Goal: Transaction & Acquisition: Purchase product/service

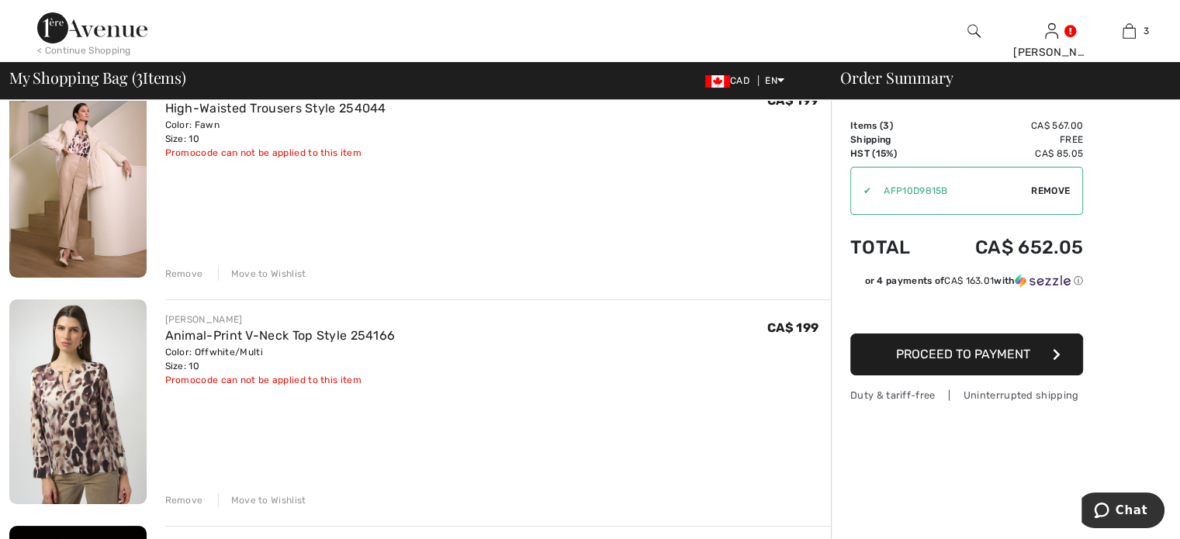
click at [192, 281] on div "Remove" at bounding box center [184, 274] width 38 height 14
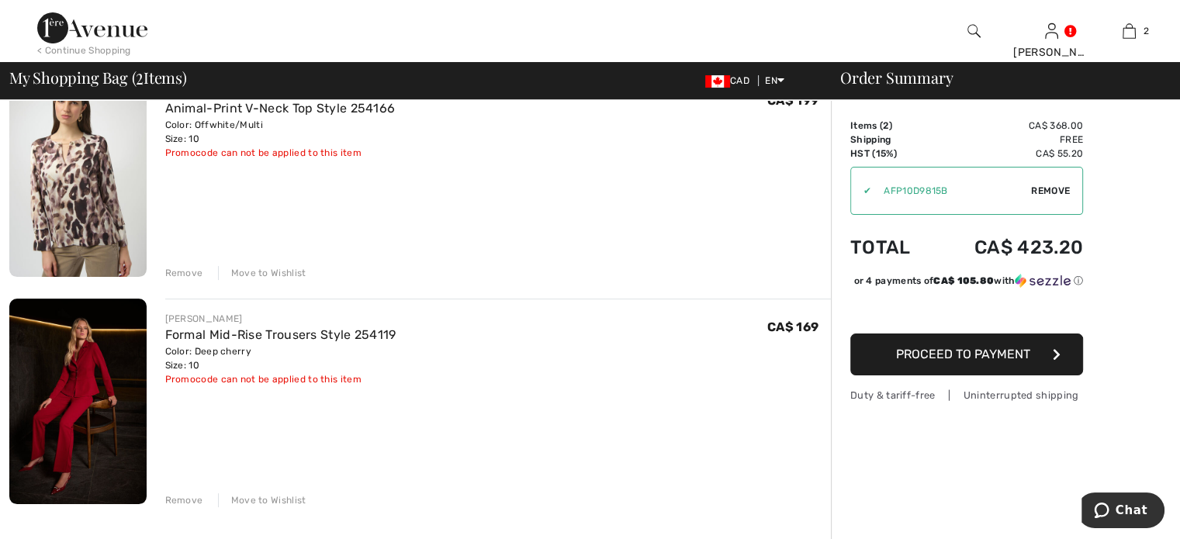
click at [192, 280] on div "Remove" at bounding box center [184, 273] width 38 height 14
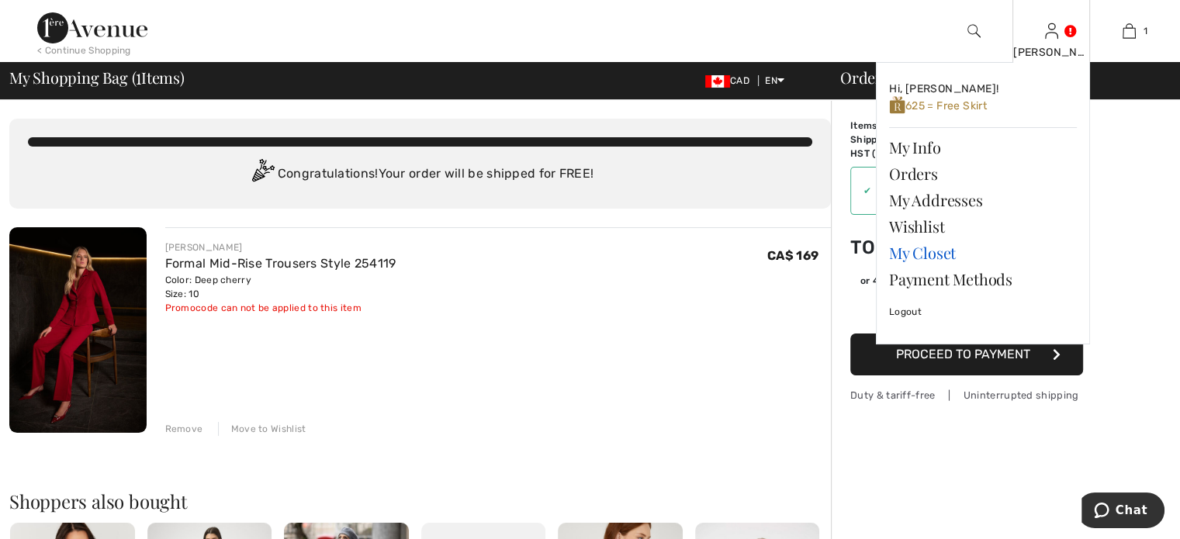
click at [937, 266] on link "My Closet" at bounding box center [983, 253] width 188 height 26
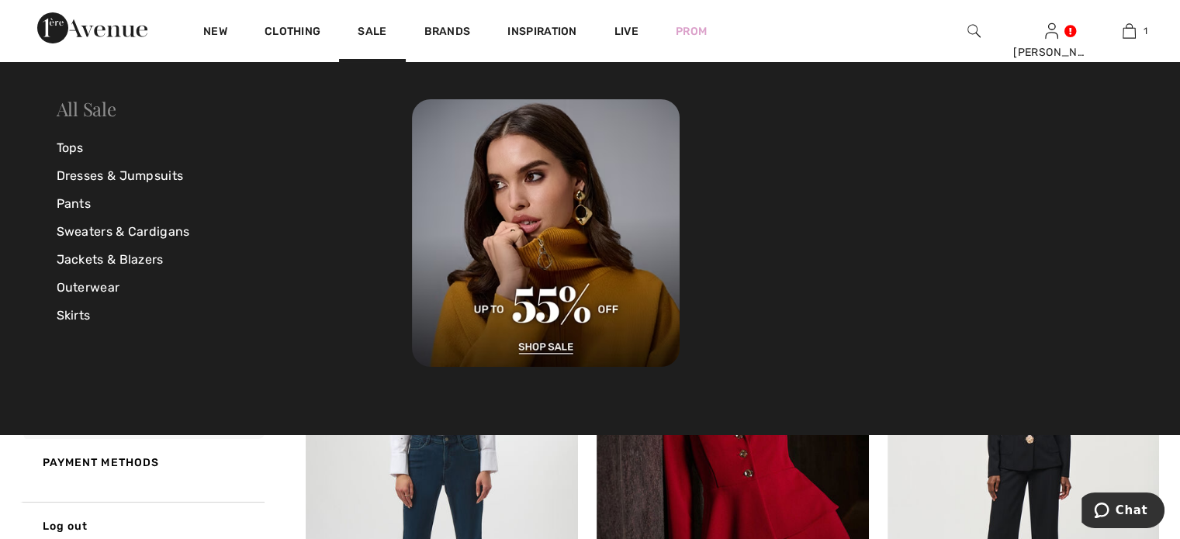
click at [80, 106] on link "All Sale" at bounding box center [87, 108] width 60 height 25
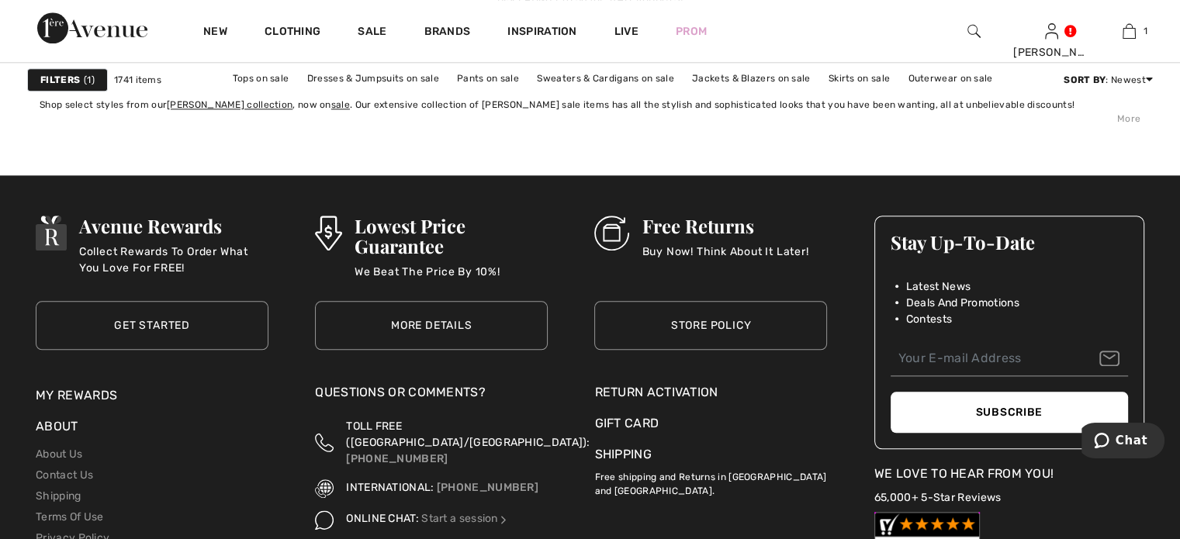
scroll to position [7523, 0]
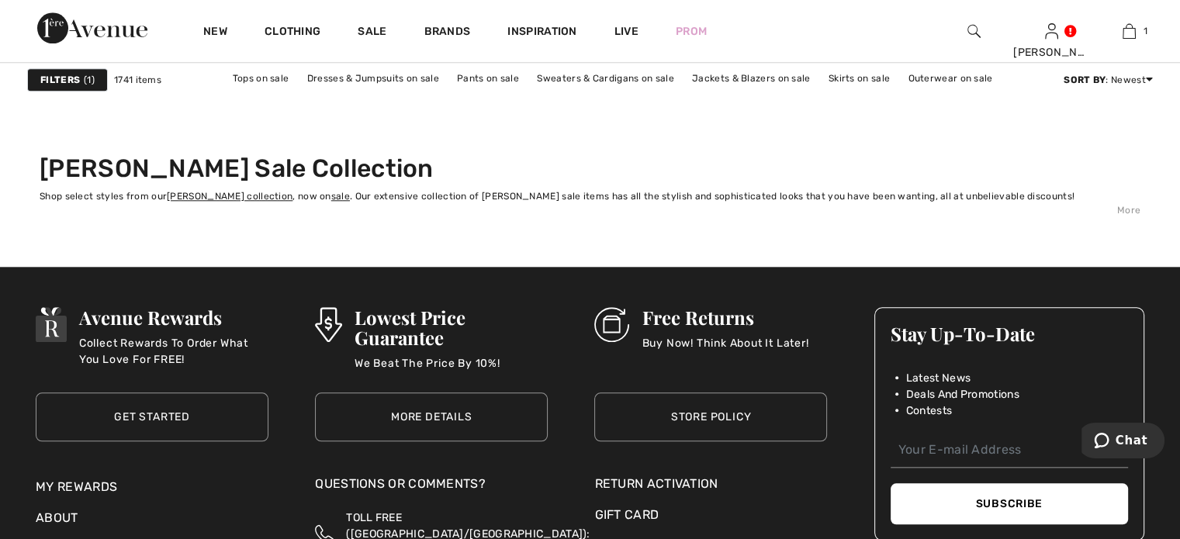
click at [434, 77] on link "2" at bounding box center [455, 67] width 43 height 20
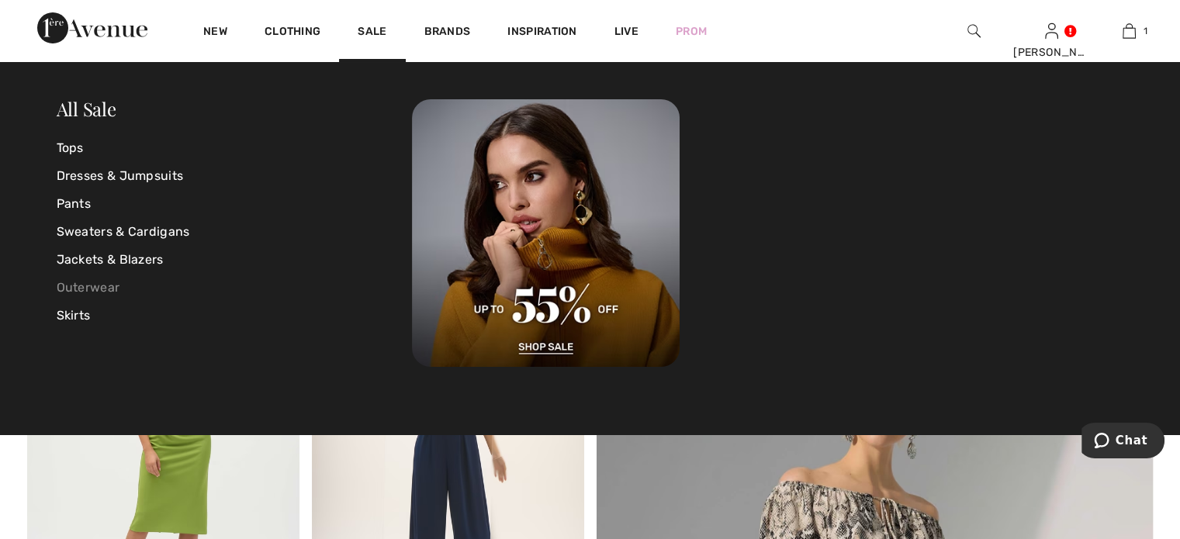
click at [95, 287] on link "Outerwear" at bounding box center [235, 288] width 356 height 28
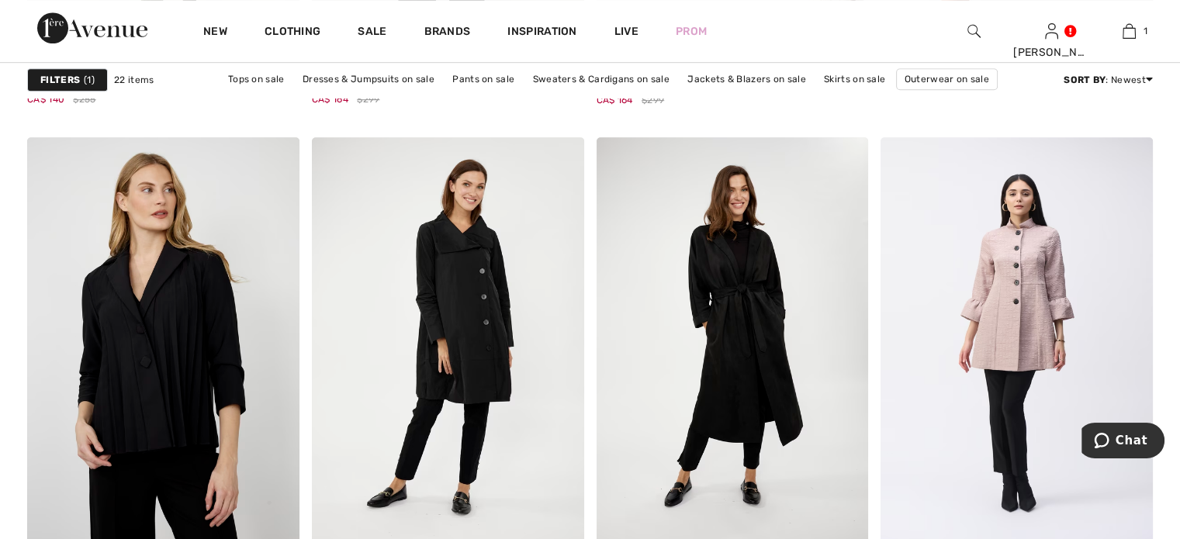
scroll to position [1163, 0]
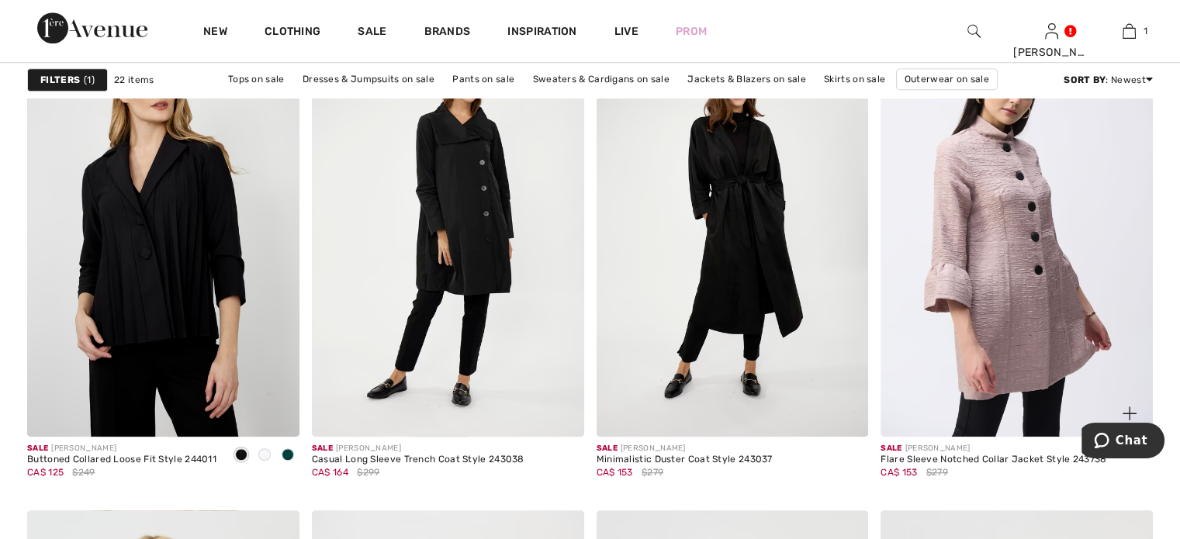
click at [982, 271] on img at bounding box center [1016, 233] width 272 height 408
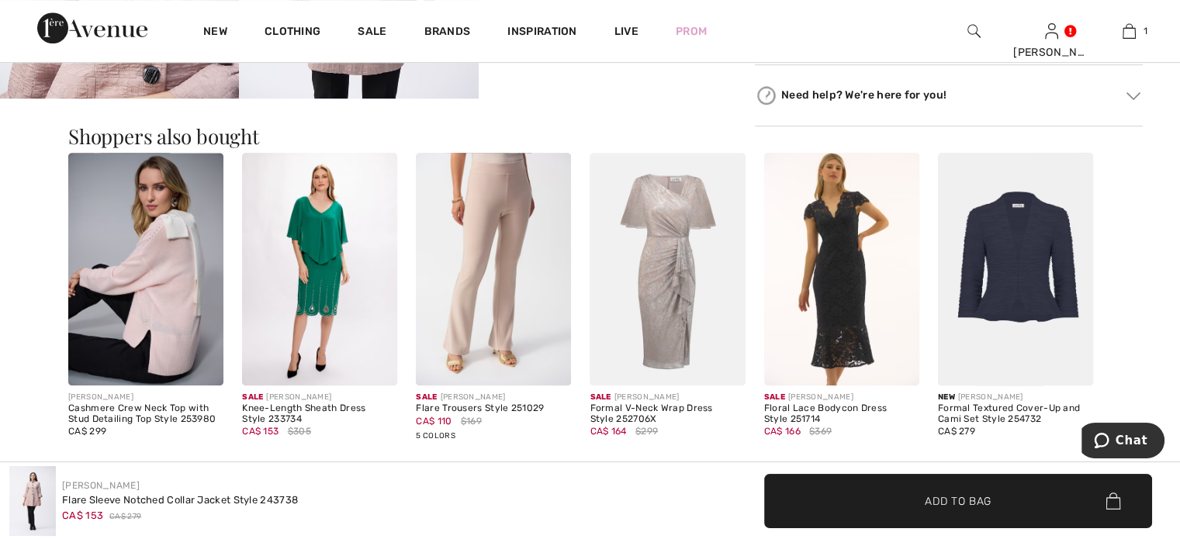
scroll to position [1008, 0]
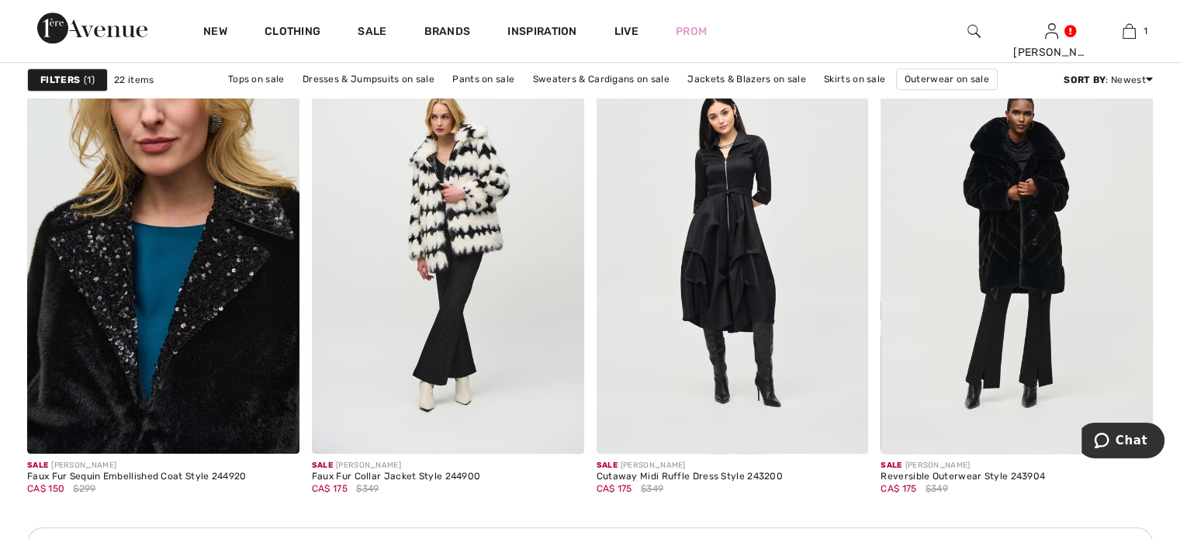
click at [164, 382] on img at bounding box center [163, 249] width 272 height 408
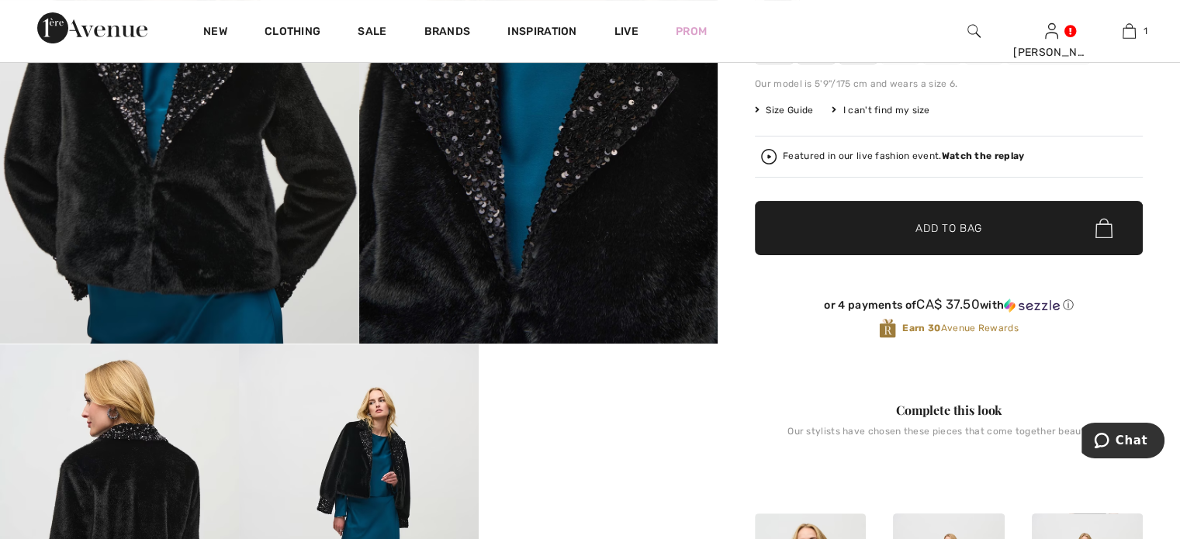
scroll to position [78, 0]
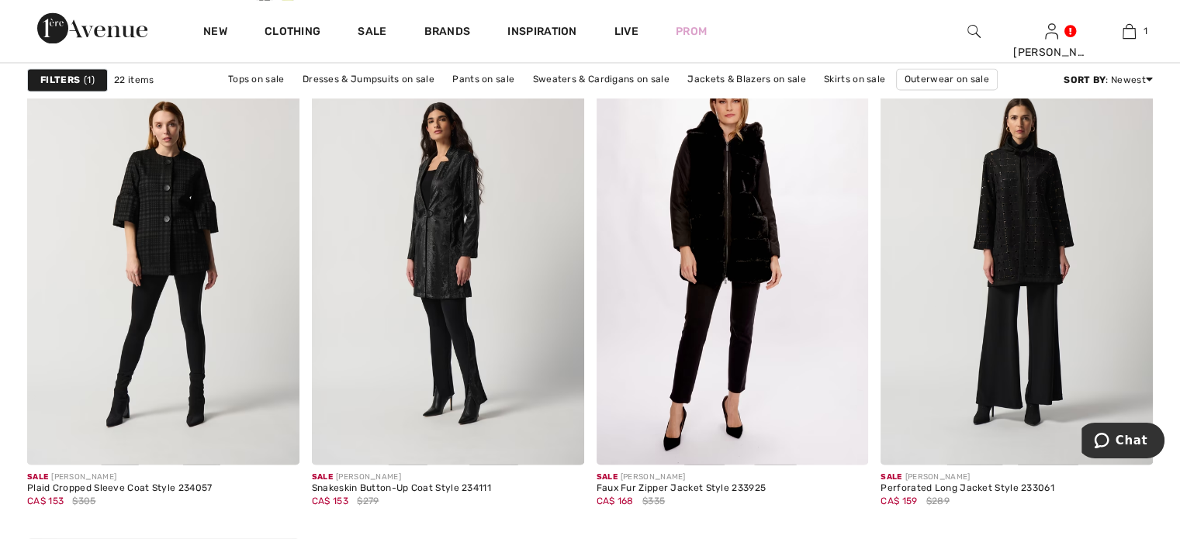
scroll to position [2792, 0]
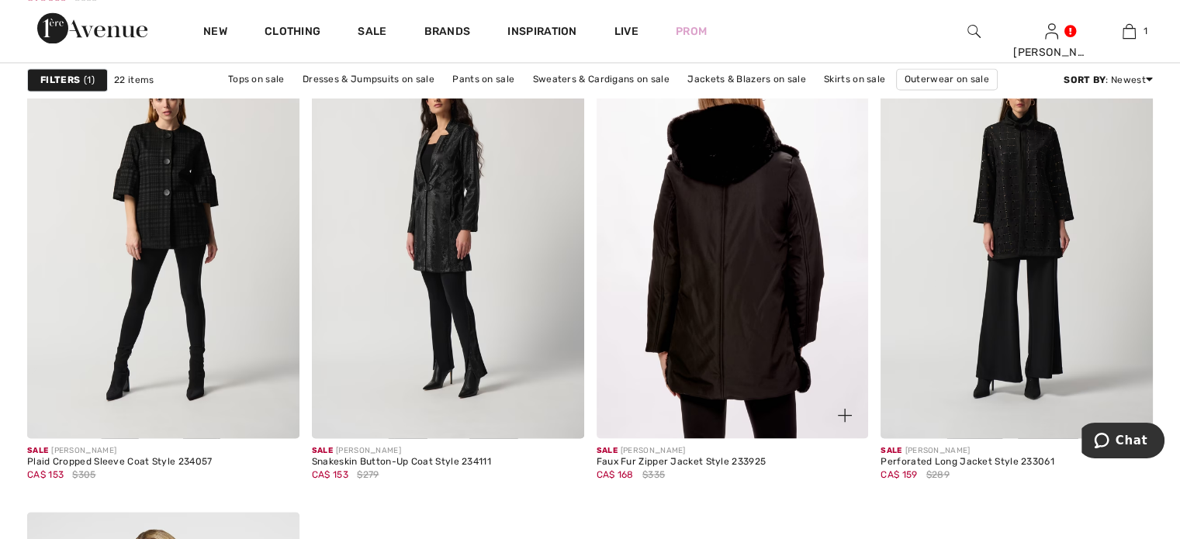
click at [731, 313] on img at bounding box center [732, 234] width 272 height 408
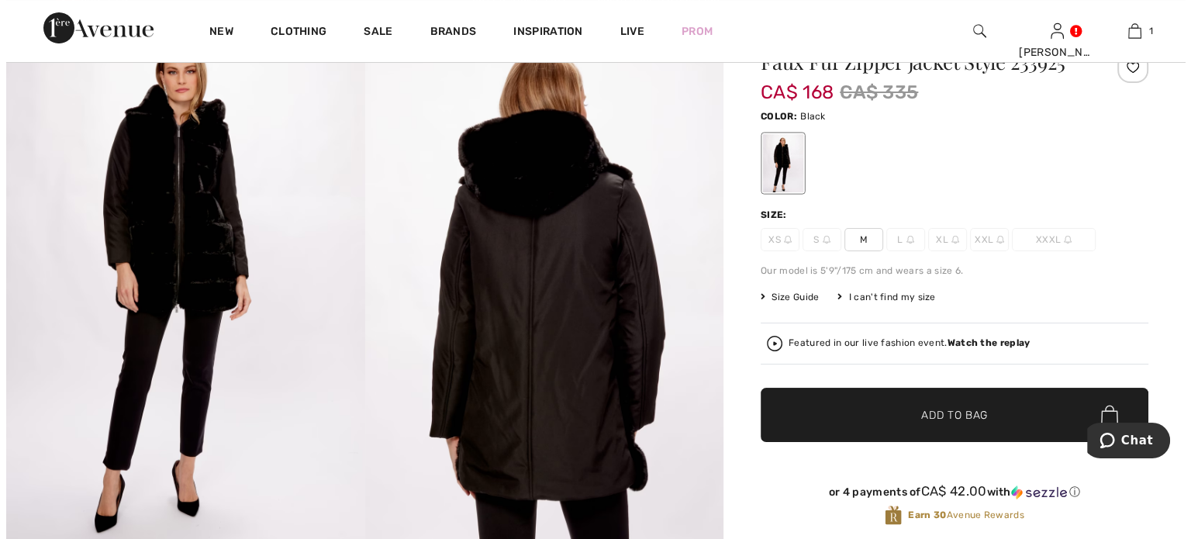
scroll to position [78, 0]
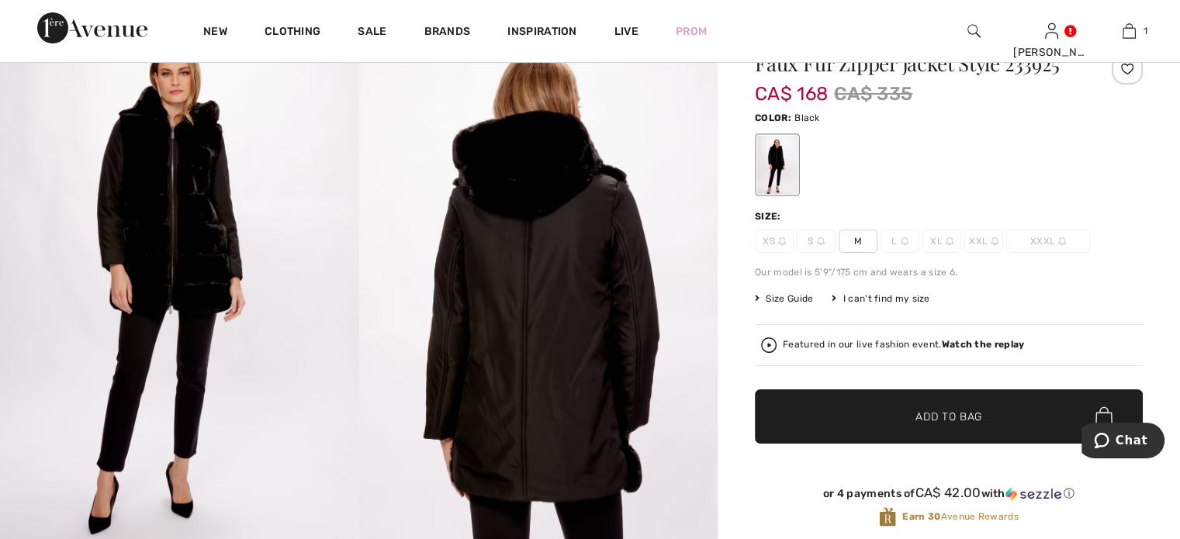
click at [171, 235] on img at bounding box center [179, 284] width 359 height 538
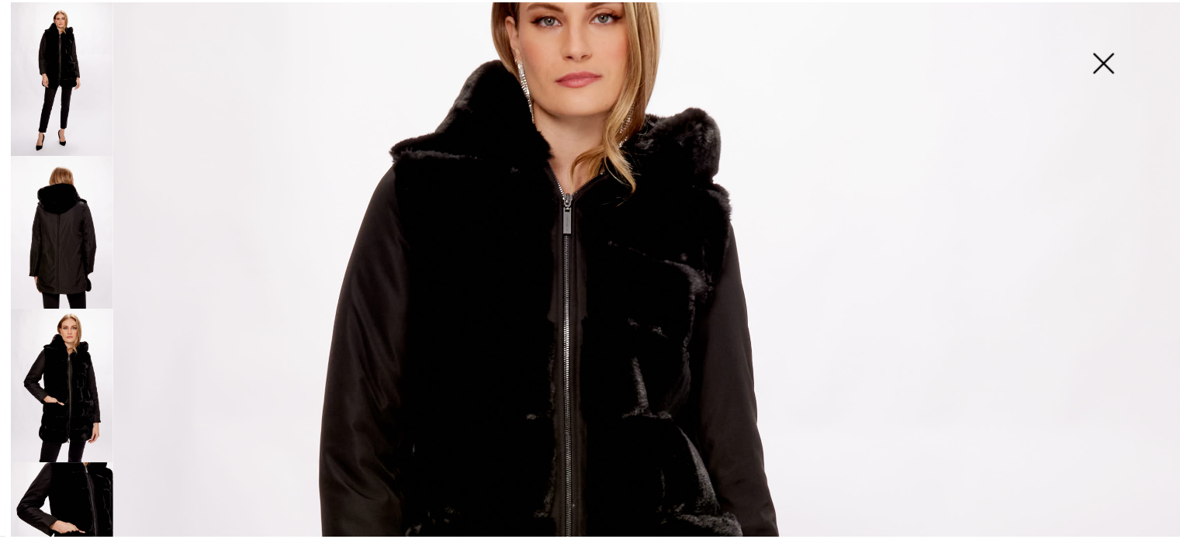
scroll to position [155, 0]
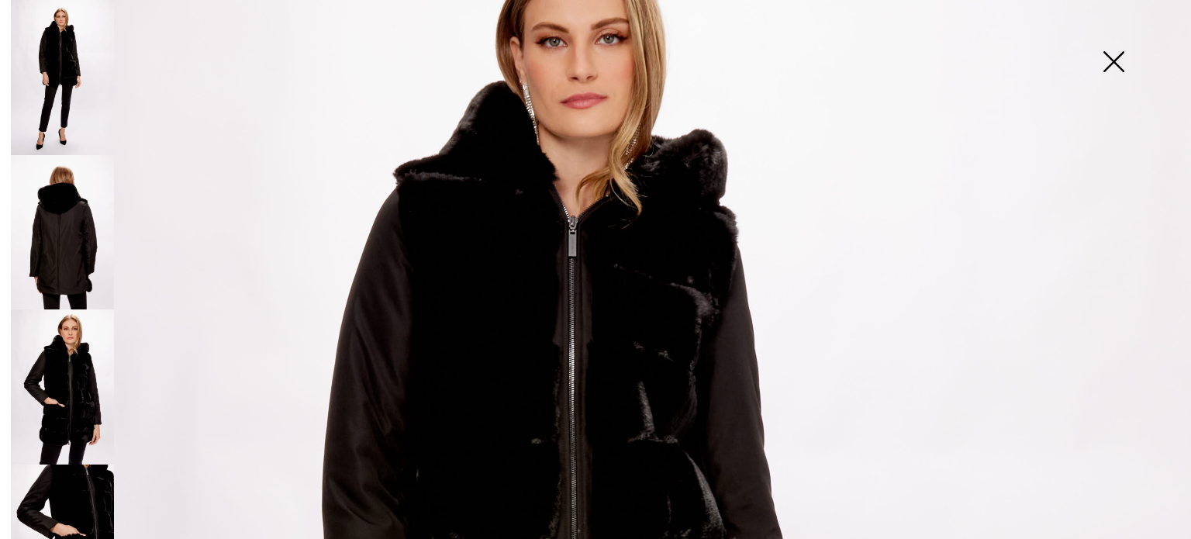
click at [1111, 58] on img at bounding box center [1114, 63] width 78 height 80
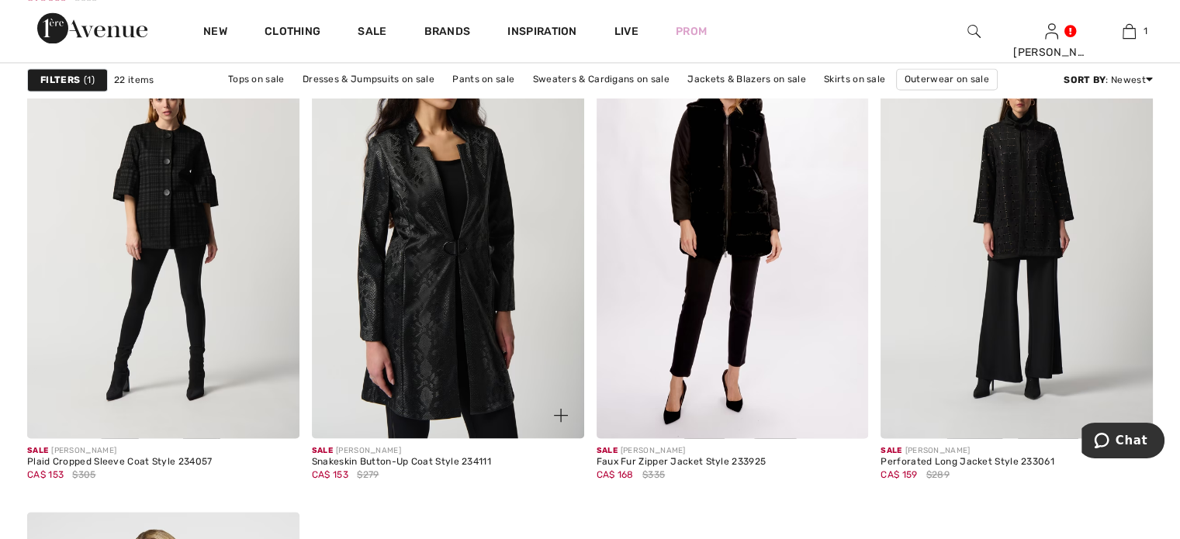
click at [465, 299] on img at bounding box center [448, 234] width 272 height 408
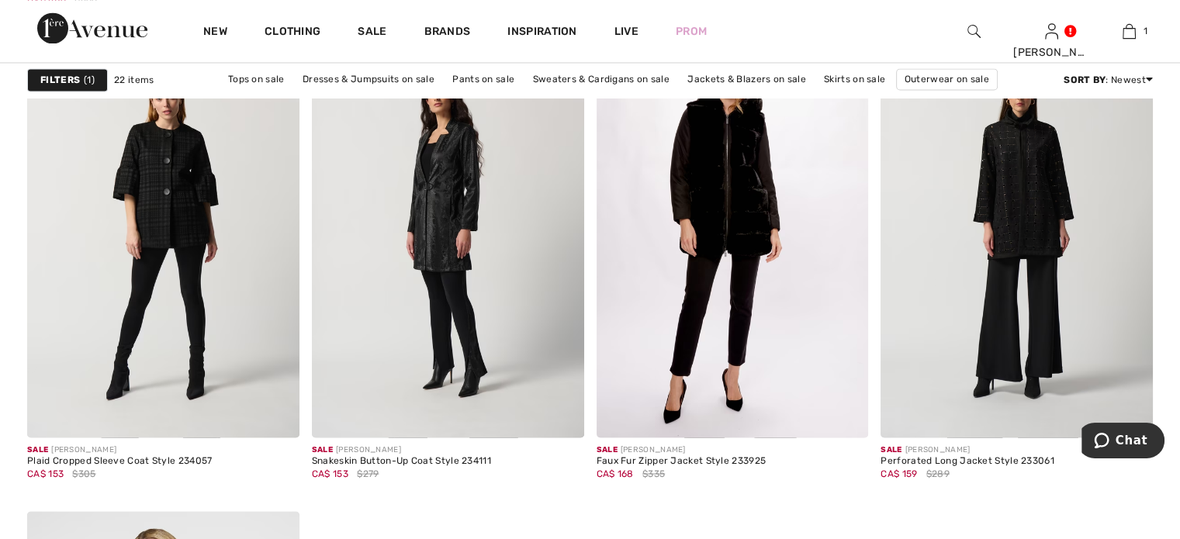
click at [169, 287] on img at bounding box center [163, 233] width 272 height 408
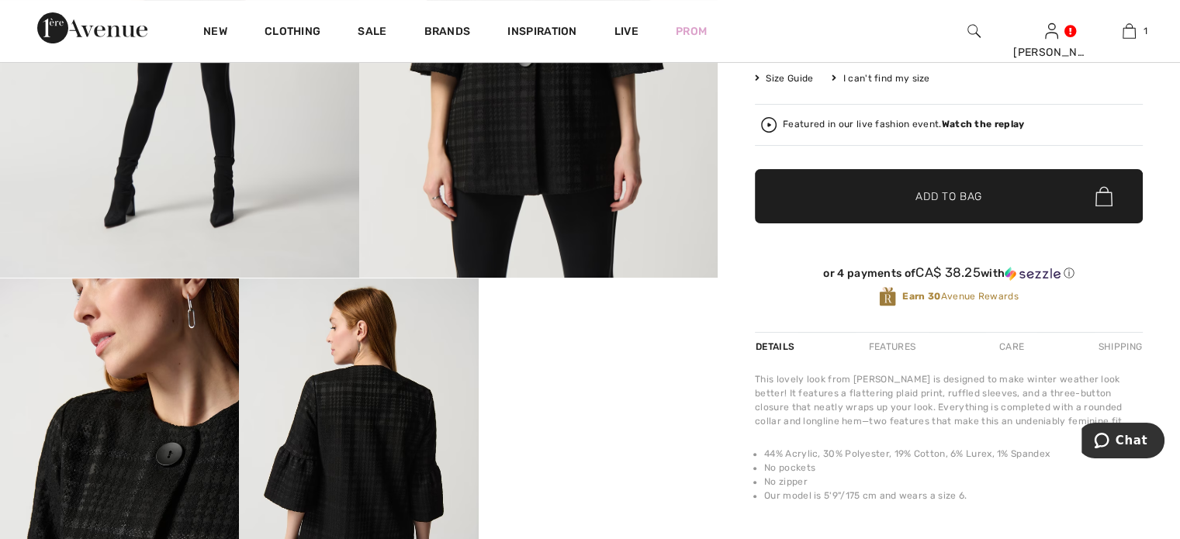
scroll to position [78, 0]
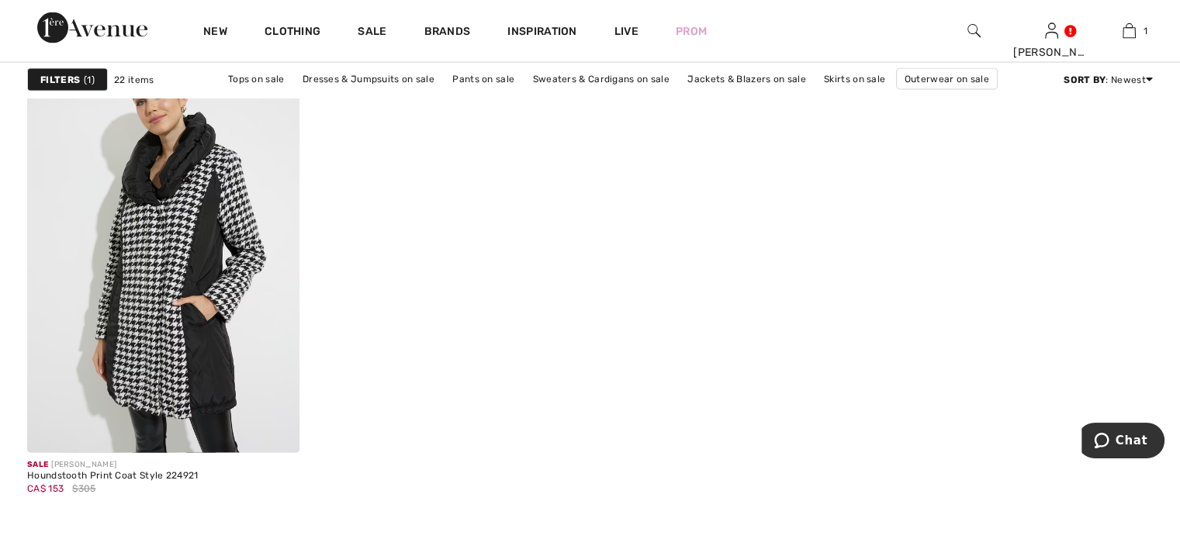
scroll to position [3337, 0]
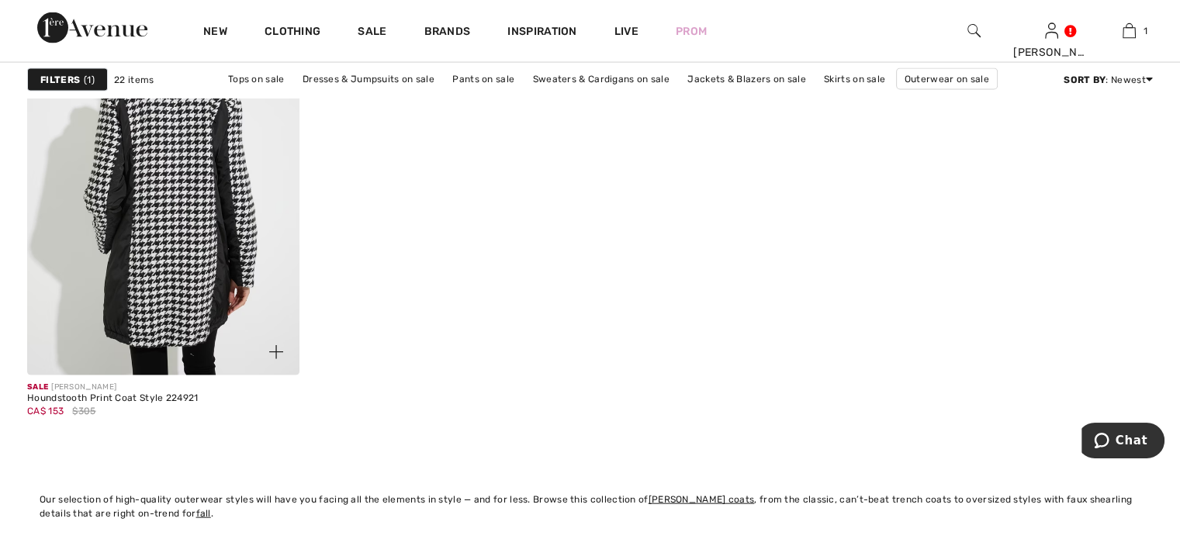
click at [188, 288] on img at bounding box center [163, 171] width 272 height 408
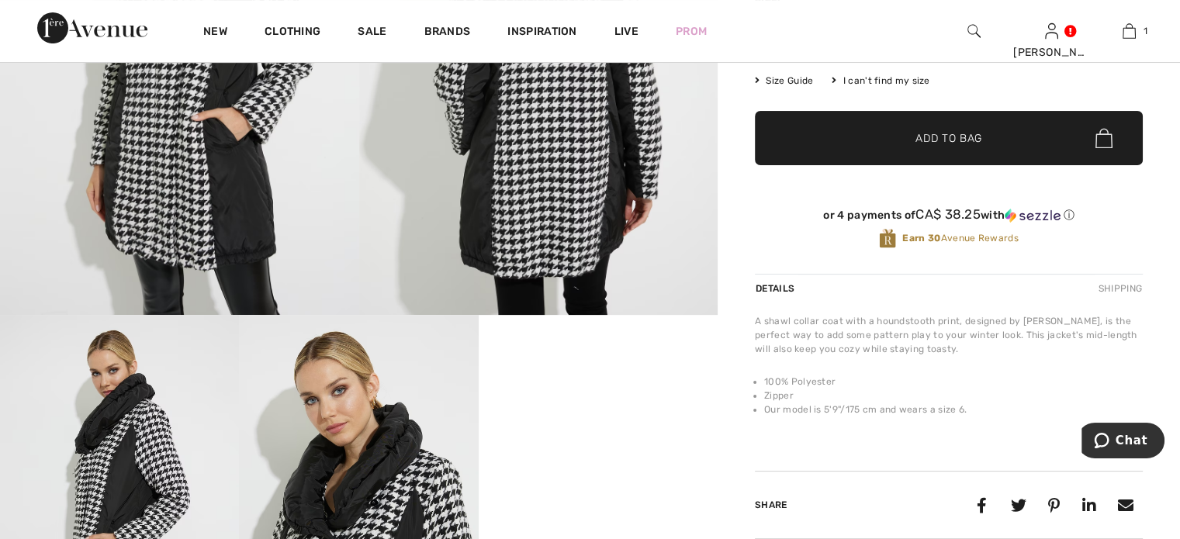
scroll to position [78, 0]
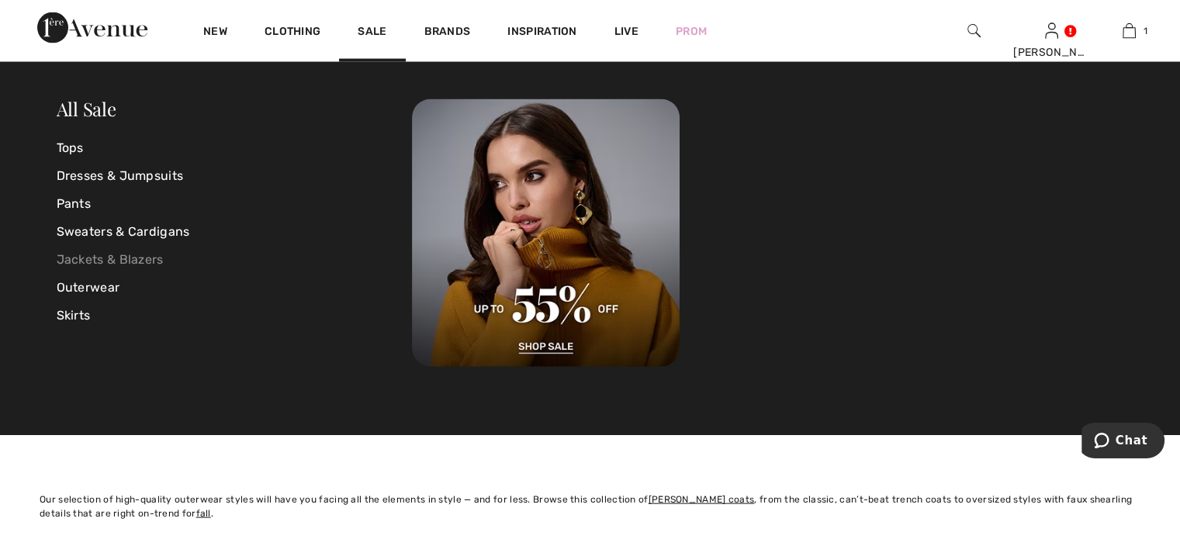
click at [100, 260] on link "Jackets & Blazers" at bounding box center [235, 260] width 356 height 28
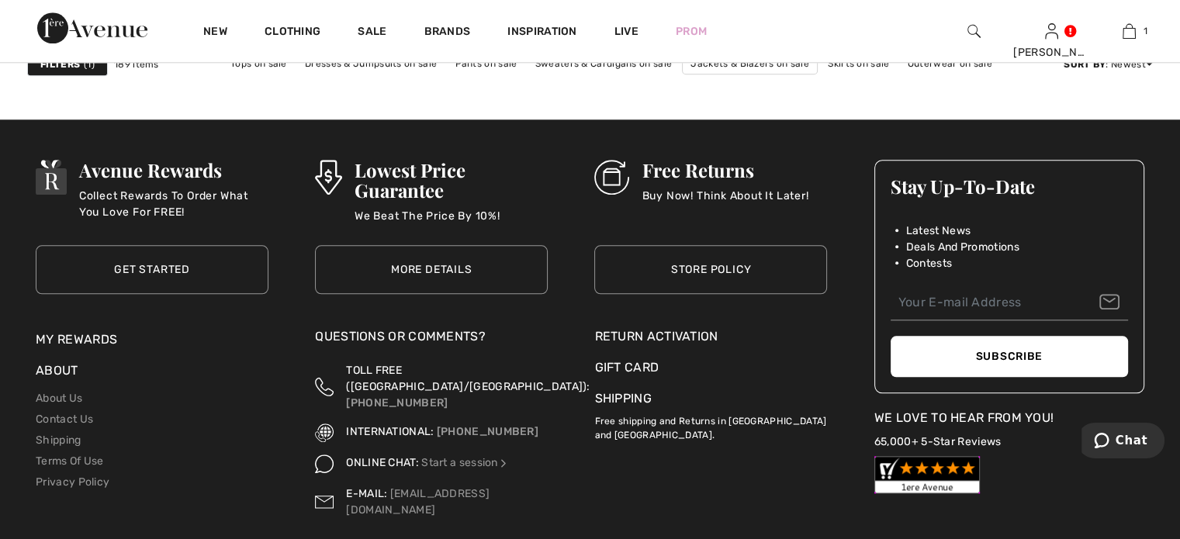
scroll to position [7601, 0]
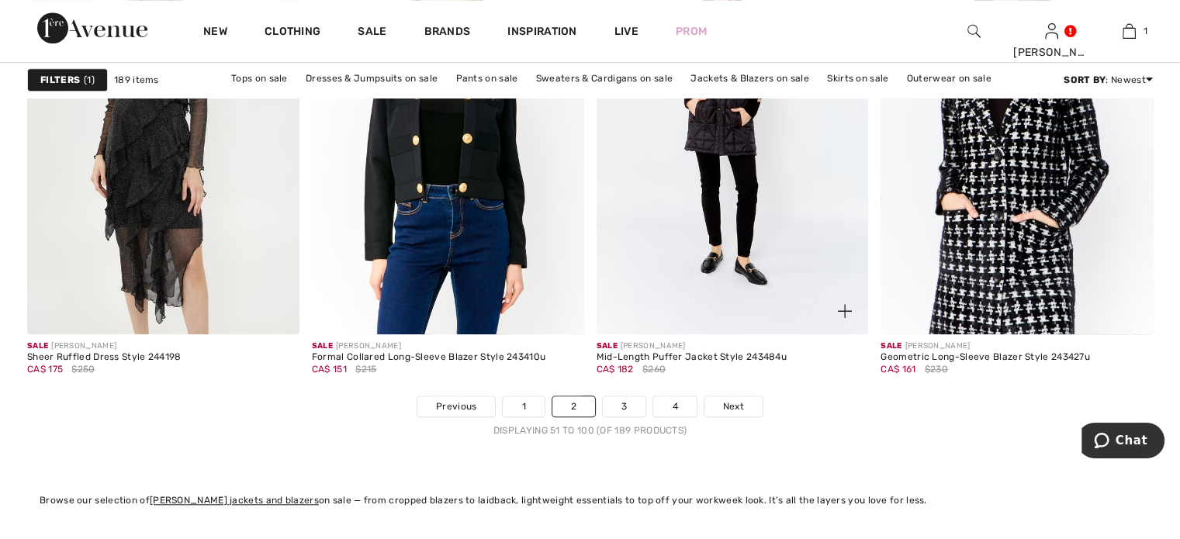
scroll to position [7135, 0]
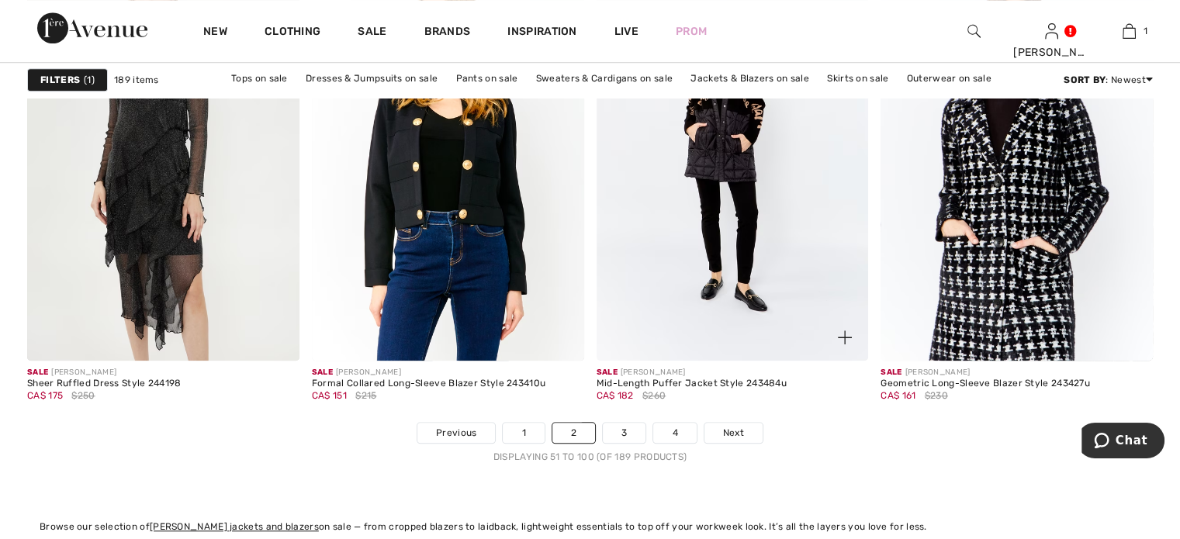
click at [727, 294] on img at bounding box center [732, 156] width 272 height 408
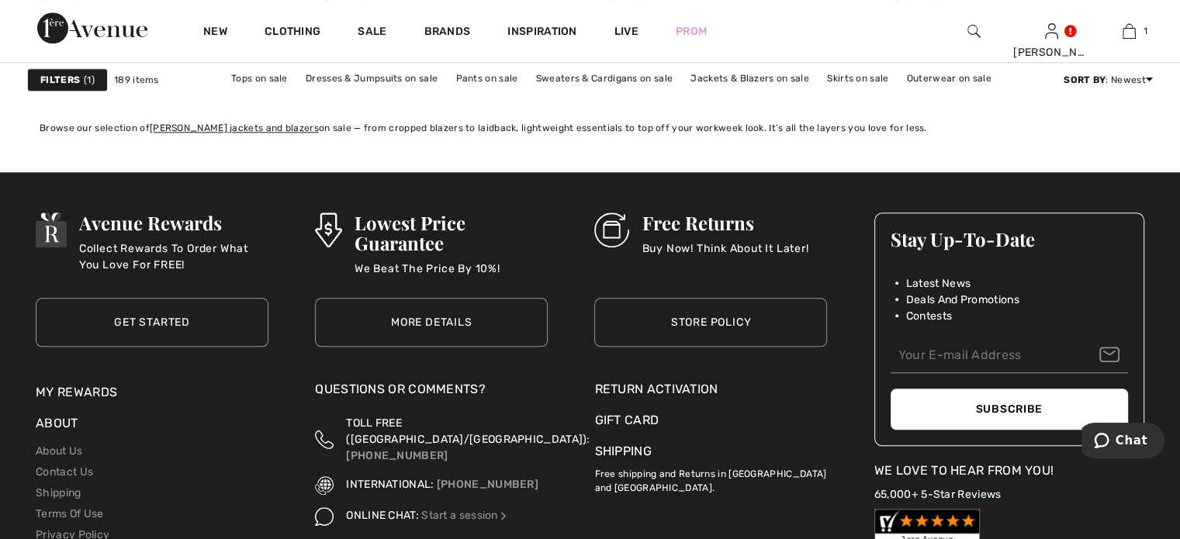
scroll to position [7601, 0]
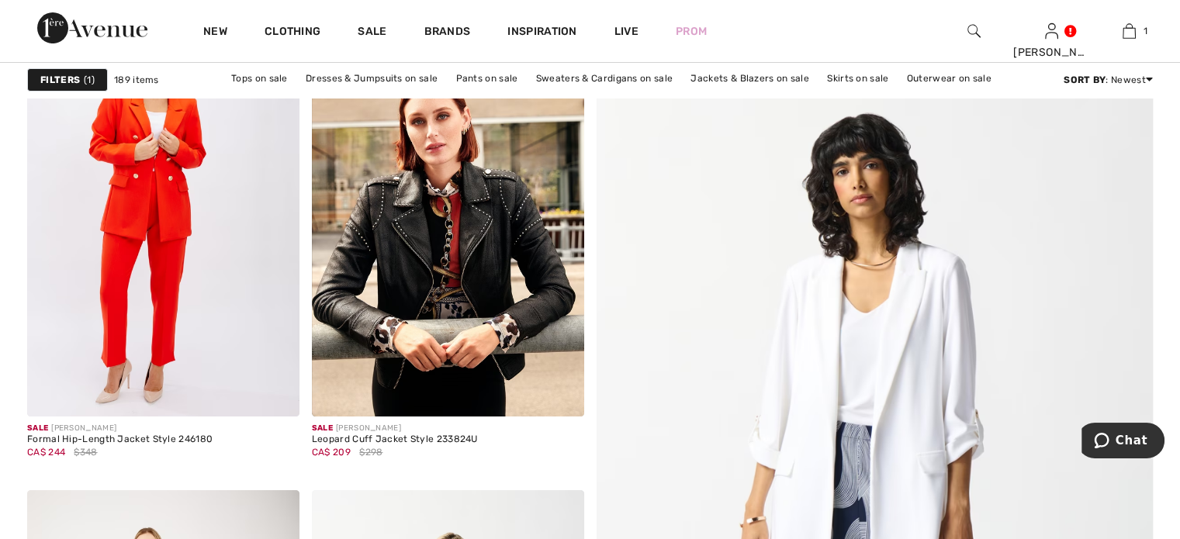
scroll to position [233, 0]
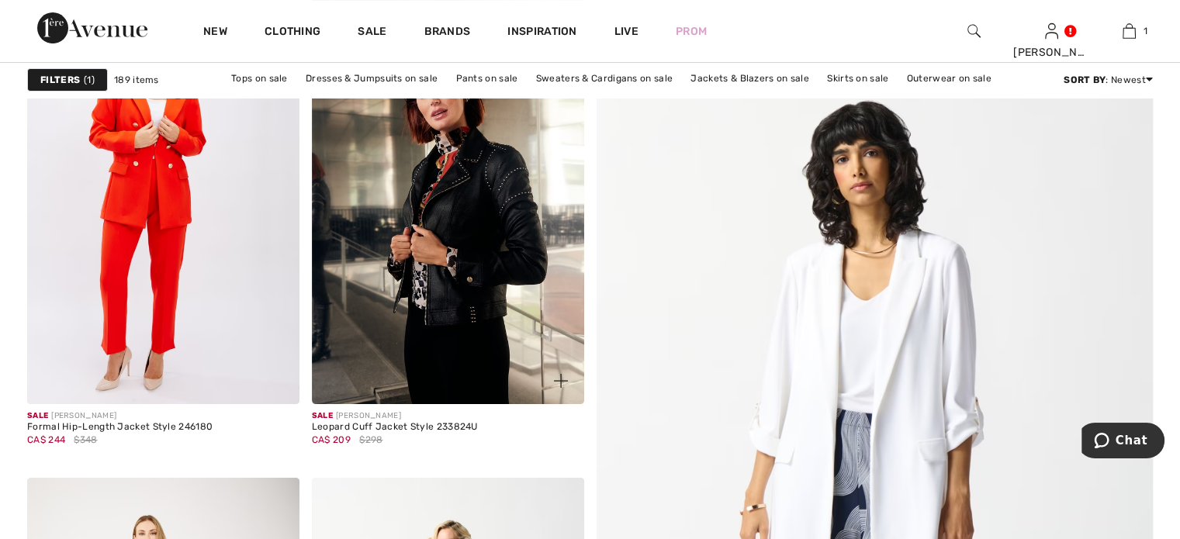
click at [419, 286] on img at bounding box center [448, 200] width 272 height 408
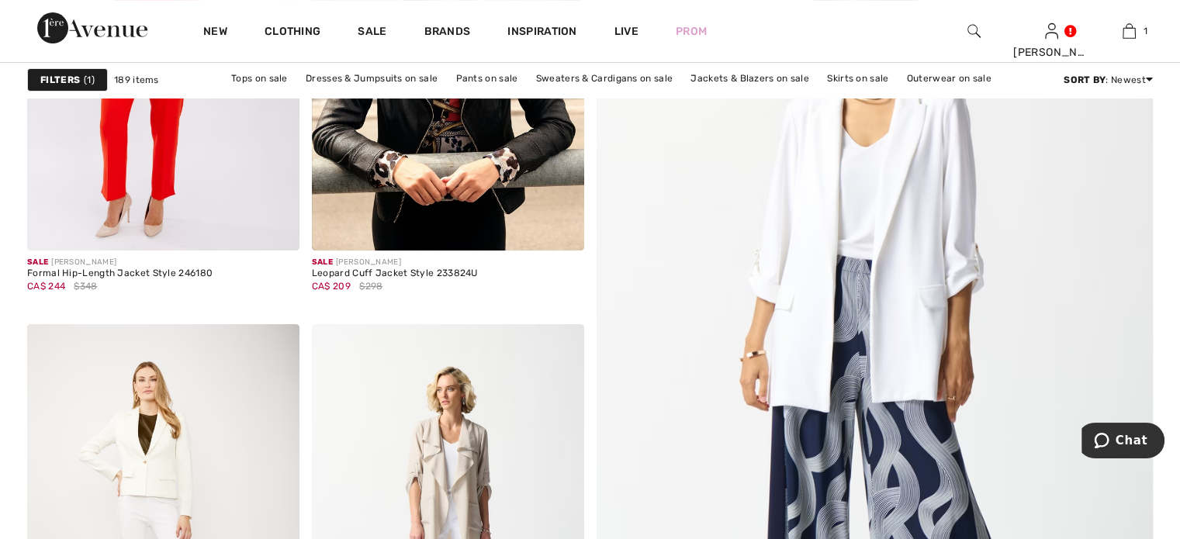
scroll to position [388, 0]
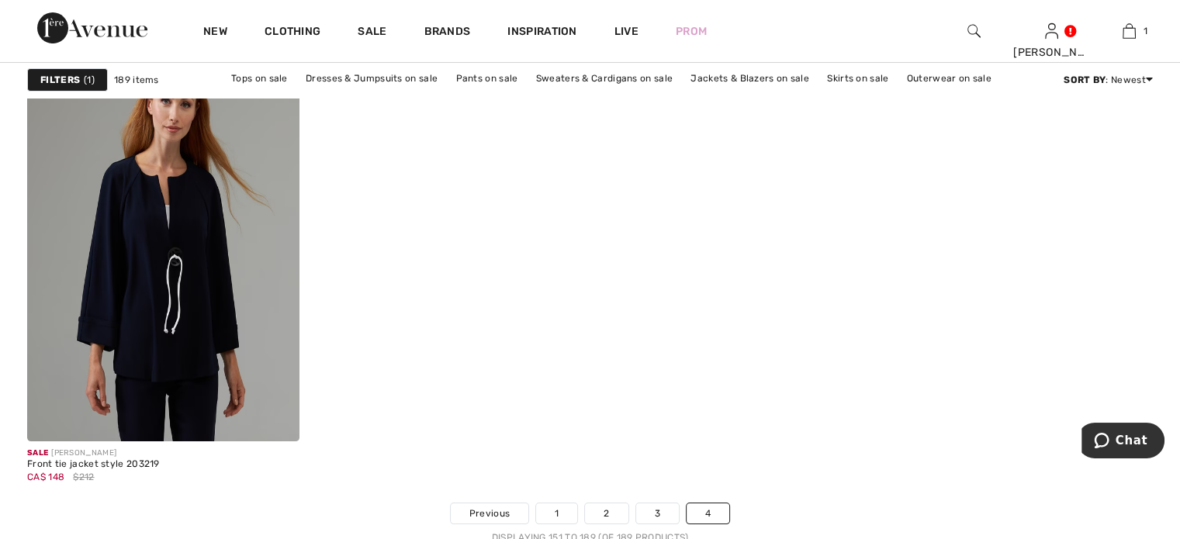
scroll to position [6127, 0]
